Goal: Book appointment/travel/reservation

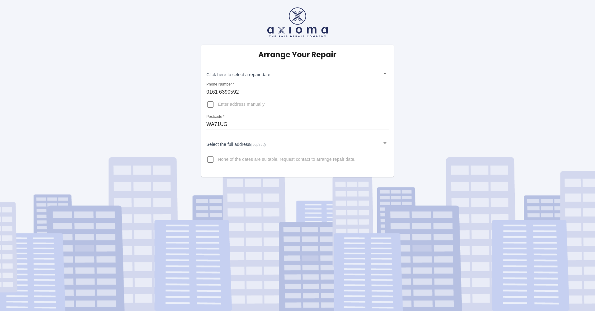
click at [261, 77] on body "Arrange Your Repair Click here to select a repair date ​ Phone Number   * [PHON…" at bounding box center [297, 155] width 595 height 311
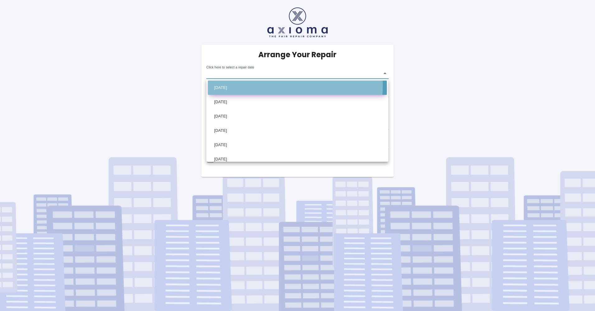
click at [234, 85] on li "[DATE]" at bounding box center [297, 88] width 179 height 14
type input "[DATE]T00:00:00.000Z"
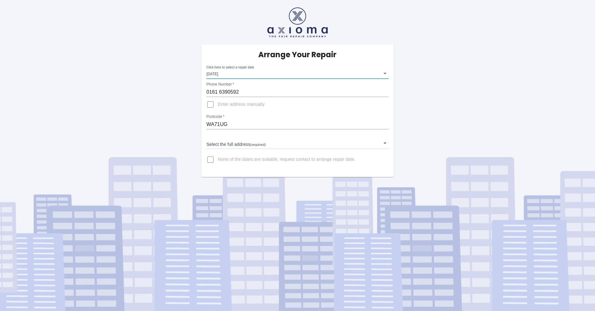
click at [242, 143] on body "Arrange Your Repair Click here to select a repair date [DATE] [DATE]T00:00:00.0…" at bounding box center [297, 155] width 595 height 311
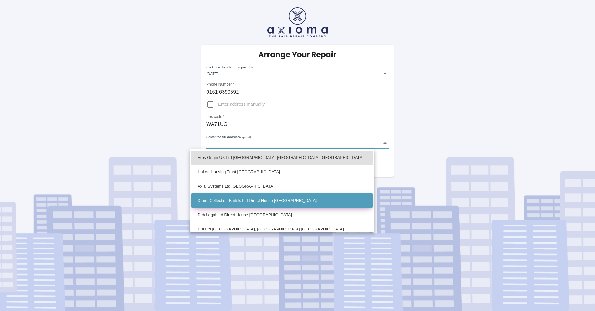
click at [265, 200] on li "Direct Collection Bailiffs Ltd Direct House [GEOGRAPHIC_DATA]" at bounding box center [281, 201] width 181 height 14
type input "Direct Collection Bailiffs Ltd Direct House [GEOGRAPHIC_DATA]"
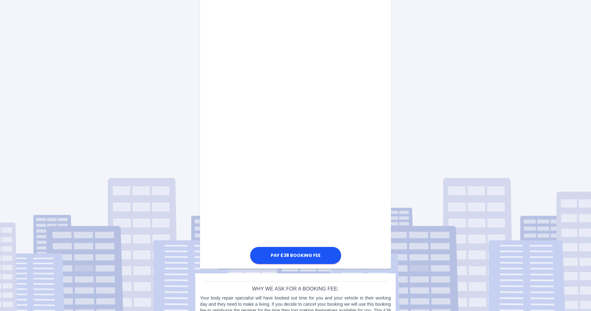
scroll to position [243, 0]
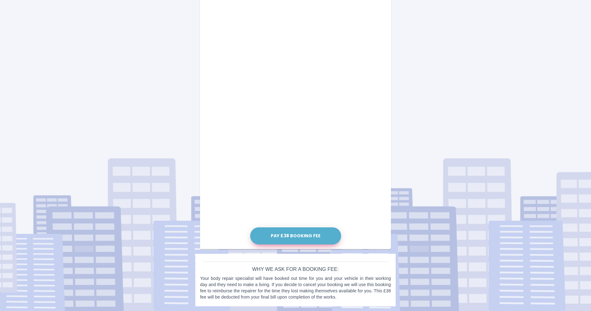
click at [299, 238] on button "Pay £38 Booking Fee" at bounding box center [295, 236] width 91 height 17
